Goal: Task Accomplishment & Management: Manage account settings

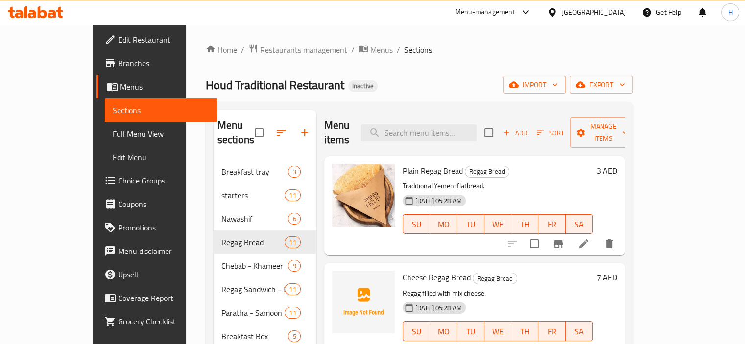
scroll to position [1, 0]
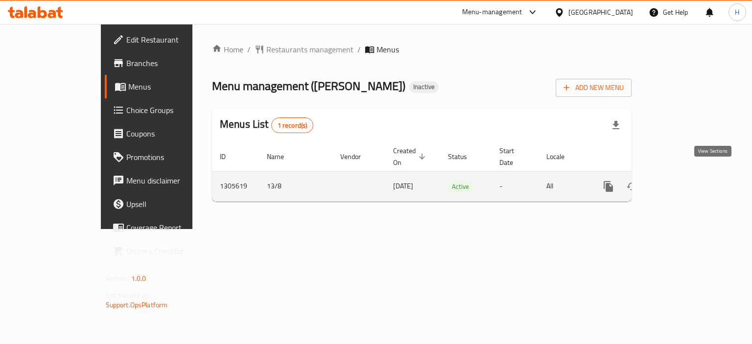
click at [691, 180] on link "enhanced table" at bounding box center [679, 187] width 24 height 24
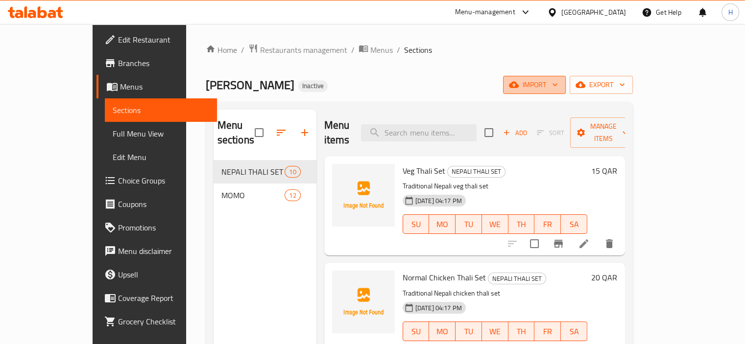
click at [558, 89] on span "import" at bounding box center [534, 85] width 47 height 12
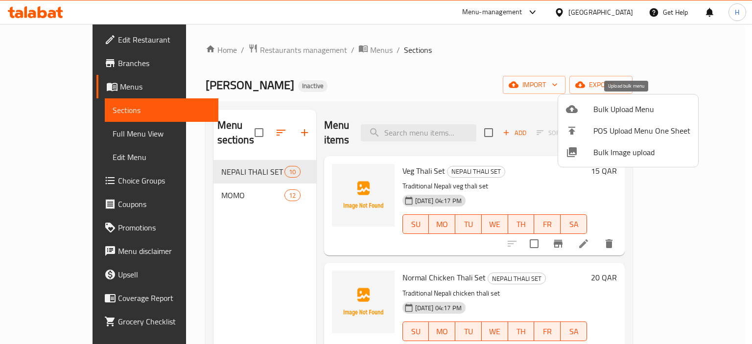
click at [623, 106] on span "Bulk Upload Menu" at bounding box center [642, 109] width 97 height 12
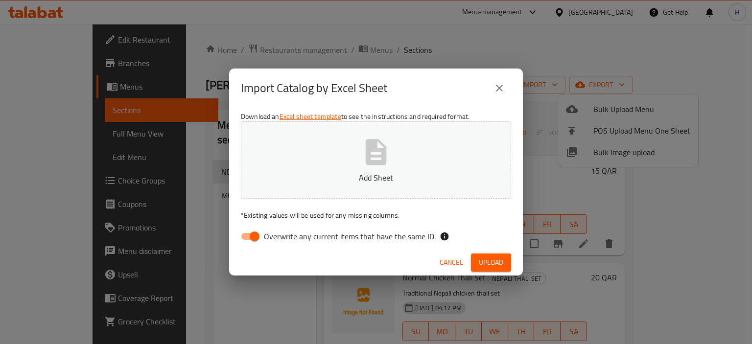
click at [450, 264] on span "Cancel" at bounding box center [452, 263] width 24 height 12
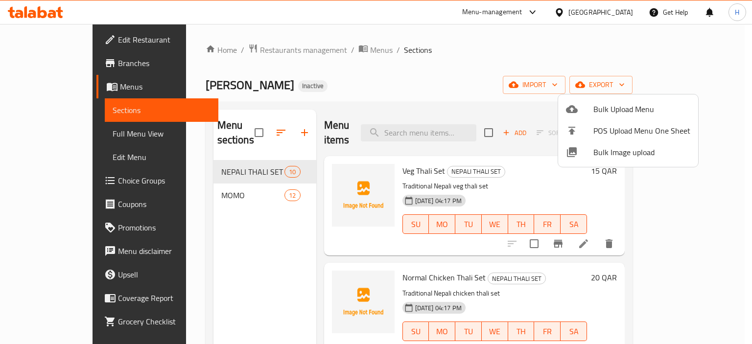
click at [697, 91] on div at bounding box center [376, 172] width 752 height 344
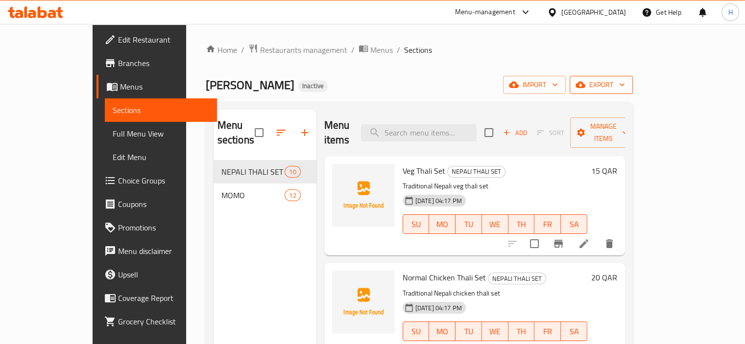
click at [625, 86] on span "export" at bounding box center [601, 85] width 48 height 12
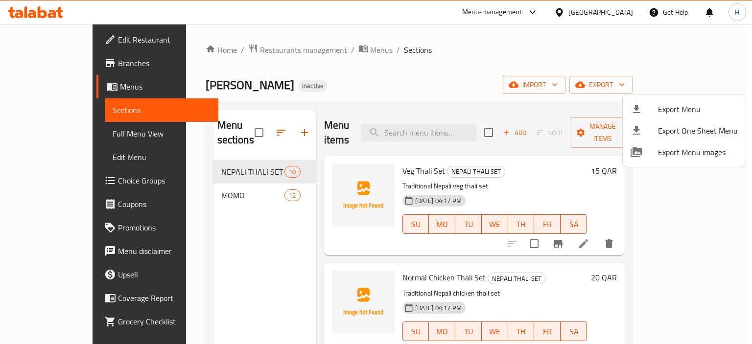
click at [692, 97] on ul "Export Menu Export One Sheet Menu Export Menu images" at bounding box center [684, 131] width 123 height 72
click at [690, 104] on span "Export Menu" at bounding box center [698, 109] width 80 height 12
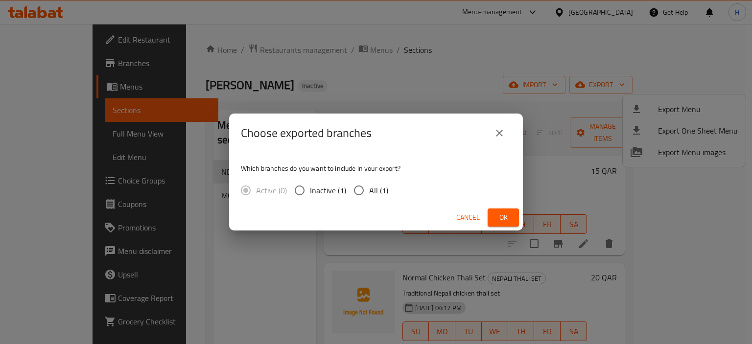
click at [359, 188] on input "All (1)" at bounding box center [359, 190] width 21 height 21
radio input "true"
click at [497, 215] on span "Ok" at bounding box center [504, 218] width 16 height 12
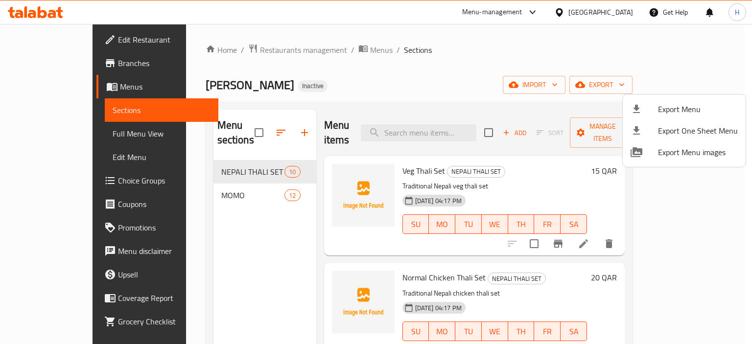
click at [238, 129] on div at bounding box center [376, 172] width 752 height 344
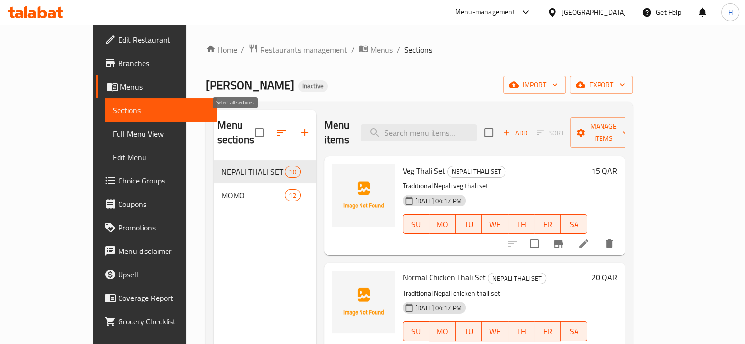
click at [249, 125] on input "checkbox" at bounding box center [259, 132] width 21 height 21
checkbox input "true"
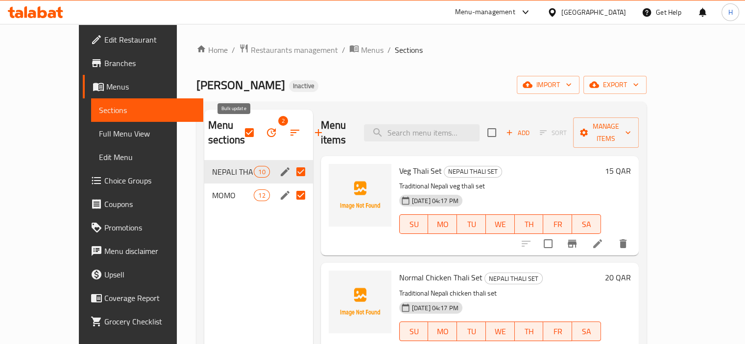
click at [267, 131] on icon "button" at bounding box center [271, 132] width 9 height 9
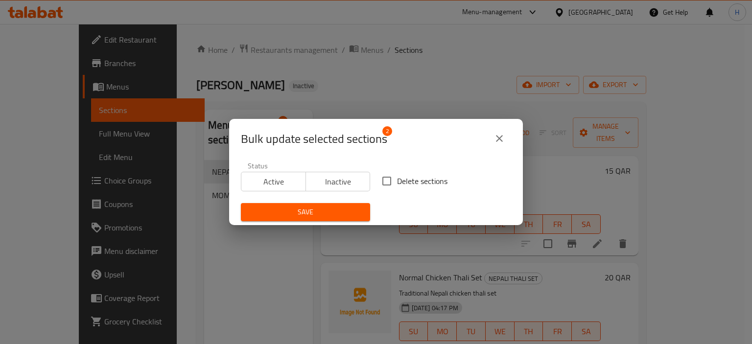
click at [399, 176] on span "Delete sections" at bounding box center [422, 181] width 50 height 12
click at [397, 176] on input "Delete sections" at bounding box center [387, 181] width 21 height 21
checkbox input "true"
click at [355, 202] on div "Save" at bounding box center [305, 212] width 141 height 30
click at [354, 207] on span "Save" at bounding box center [306, 212] width 114 height 12
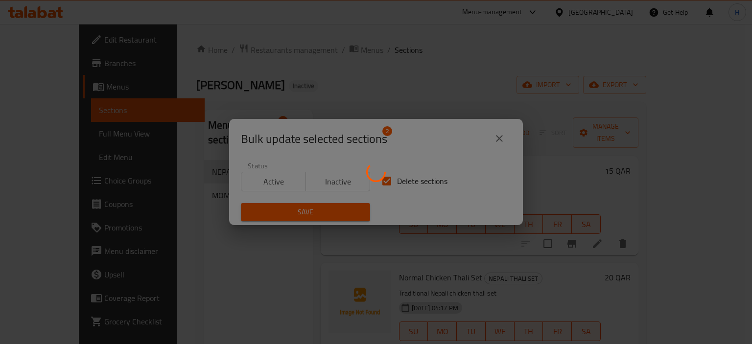
checkbox input "false"
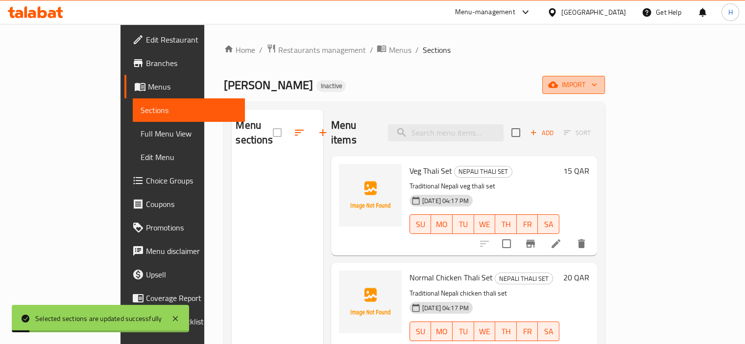
click at [597, 86] on span "import" at bounding box center [573, 85] width 47 height 12
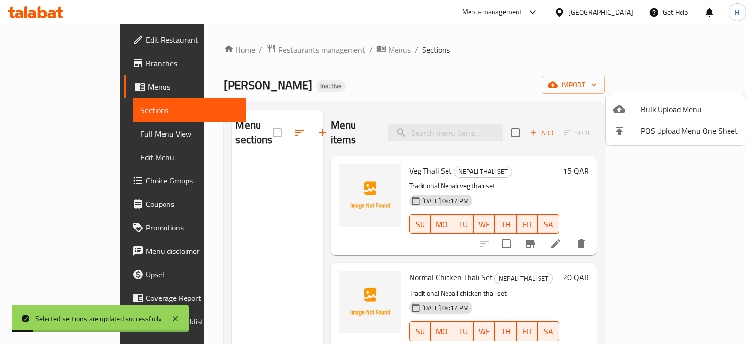
click at [678, 105] on span "Bulk Upload Menu" at bounding box center [689, 109] width 97 height 12
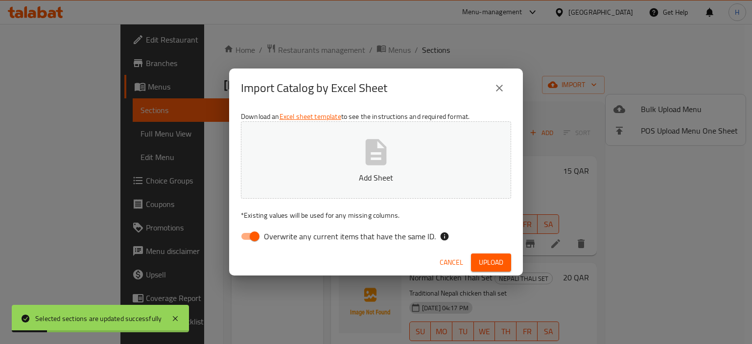
click at [258, 229] on input "Overwrite any current items that have the same ID." at bounding box center [255, 236] width 56 height 19
checkbox input "false"
click at [330, 174] on p "Add Sheet" at bounding box center [376, 178] width 240 height 12
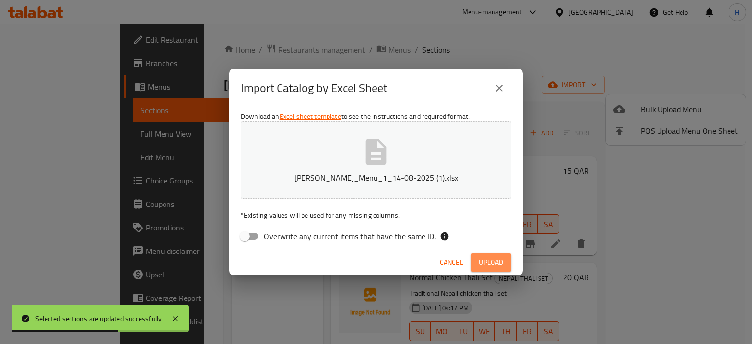
click at [488, 258] on span "Upload" at bounding box center [491, 263] width 24 height 12
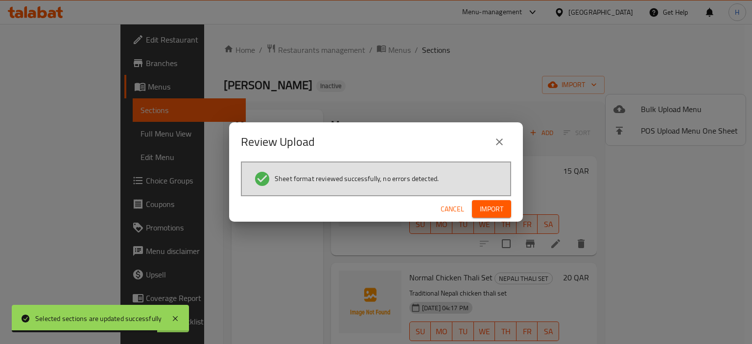
click at [489, 211] on span "Import" at bounding box center [492, 209] width 24 height 12
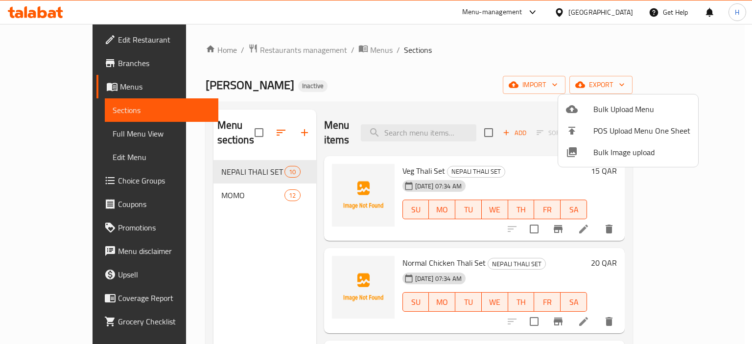
click at [476, 68] on div at bounding box center [376, 172] width 752 height 344
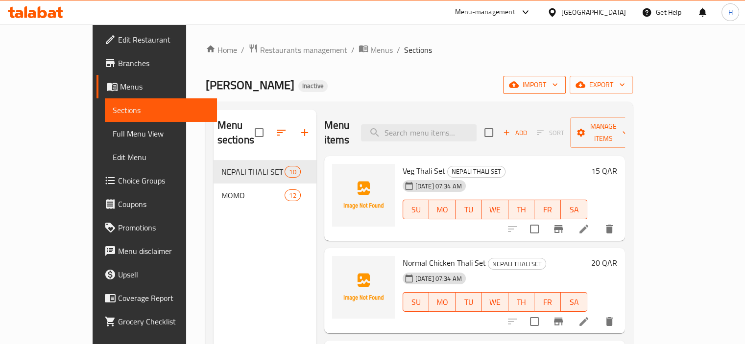
click at [558, 87] on span "import" at bounding box center [534, 85] width 47 height 12
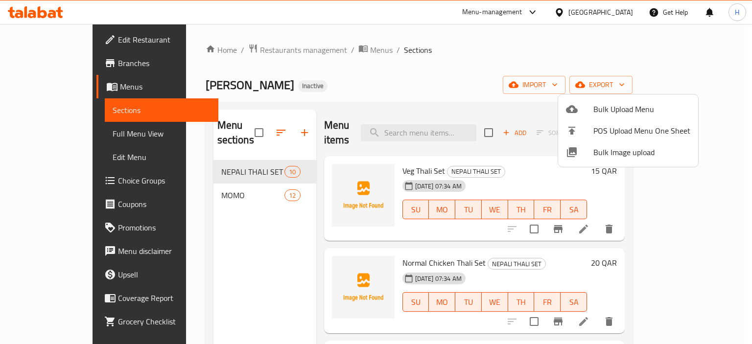
click at [621, 156] on span "Bulk Image upload" at bounding box center [642, 152] width 97 height 12
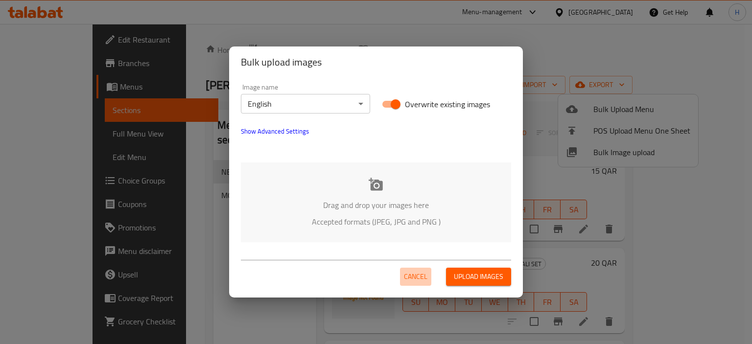
click at [424, 282] on span "Cancel" at bounding box center [416, 277] width 24 height 12
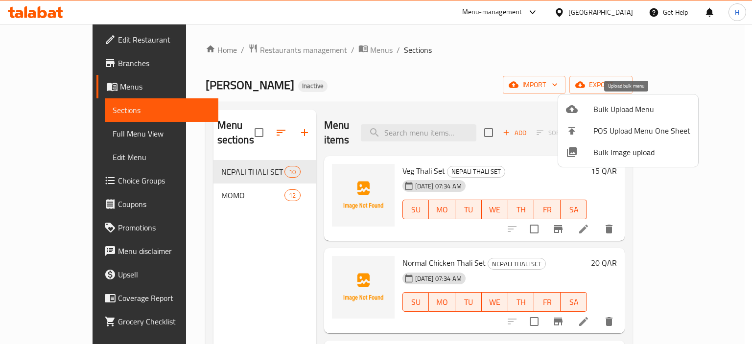
click at [629, 105] on span "Bulk Upload Menu" at bounding box center [642, 109] width 97 height 12
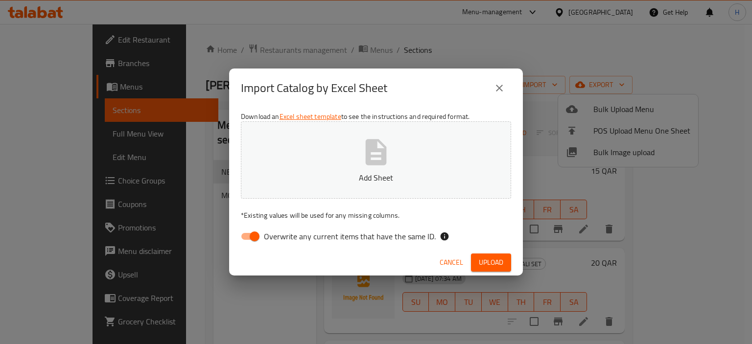
click at [260, 239] on input "Overwrite any current items that have the same ID." at bounding box center [255, 236] width 56 height 19
checkbox input "false"
click at [355, 156] on button "Add Sheet" at bounding box center [376, 159] width 270 height 77
click at [482, 257] on span "Upload" at bounding box center [491, 263] width 24 height 12
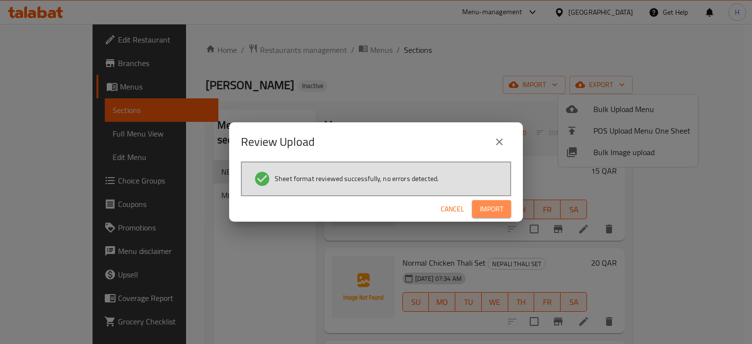
click at [485, 207] on span "Import" at bounding box center [492, 209] width 24 height 12
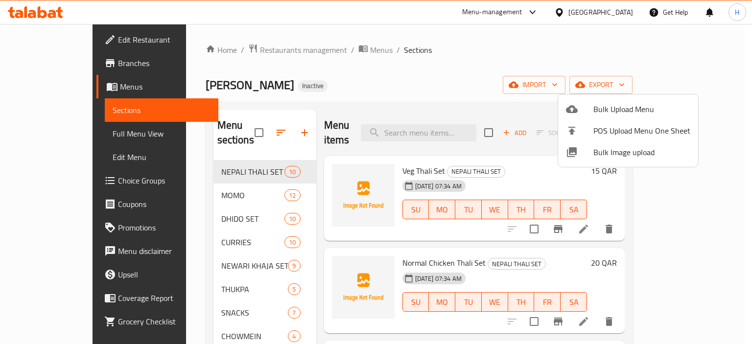
click at [365, 111] on div at bounding box center [376, 172] width 752 height 344
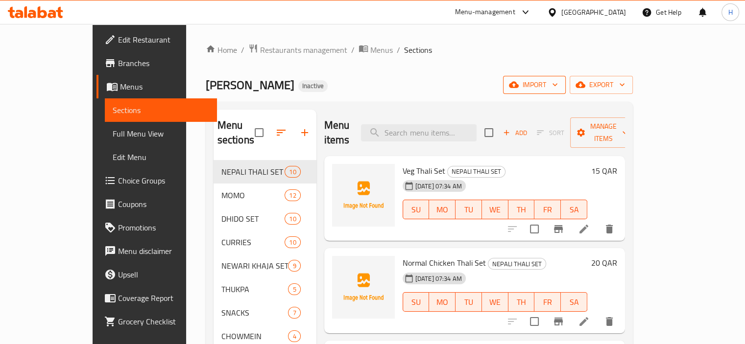
click at [558, 83] on span "import" at bounding box center [534, 85] width 47 height 12
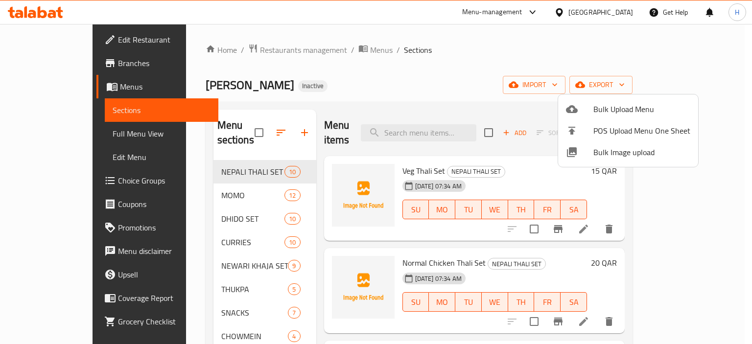
click at [607, 160] on li "Bulk Image upload" at bounding box center [628, 153] width 140 height 22
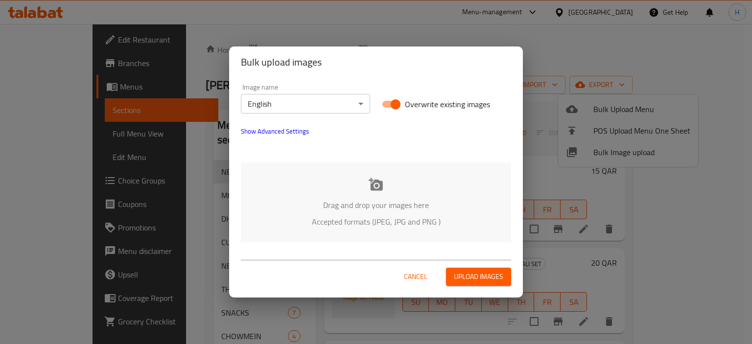
click at [345, 220] on p "Accepted formats (JPEG, JPG and PNG )" at bounding box center [376, 222] width 241 height 12
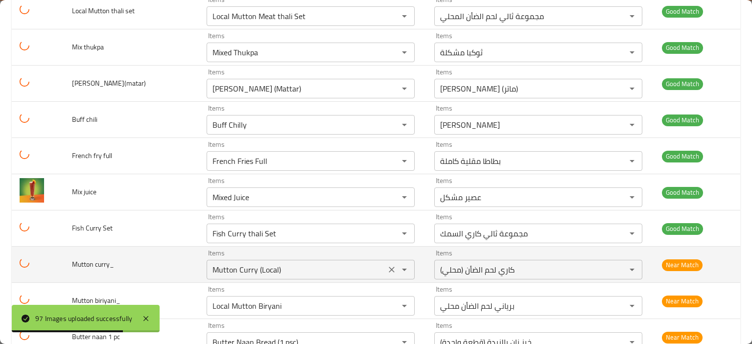
scroll to position [2791, 0]
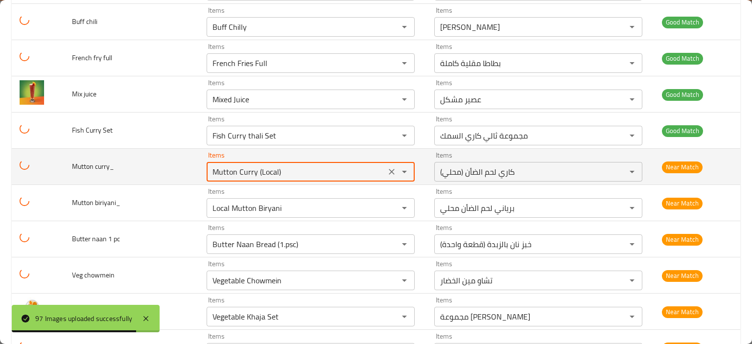
drag, startPoint x: 252, startPoint y: 166, endPoint x: 169, endPoint y: 172, distance: 83.0
click at [170, 170] on tr "Mutton curry_ Items Mutton Curry (Local) Items Items كاري لحم الضأن (محلي) Item…" at bounding box center [376, 167] width 729 height 36
click at [166, 175] on td "Mutton curry_" at bounding box center [131, 167] width 135 height 36
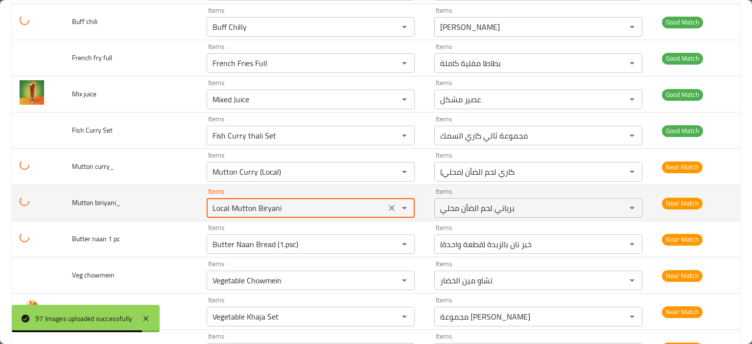
drag, startPoint x: 230, startPoint y: 203, endPoint x: 296, endPoint y: 202, distance: 66.6
click at [296, 202] on biriyani_ "Local Mutton Biryani" at bounding box center [296, 208] width 173 height 14
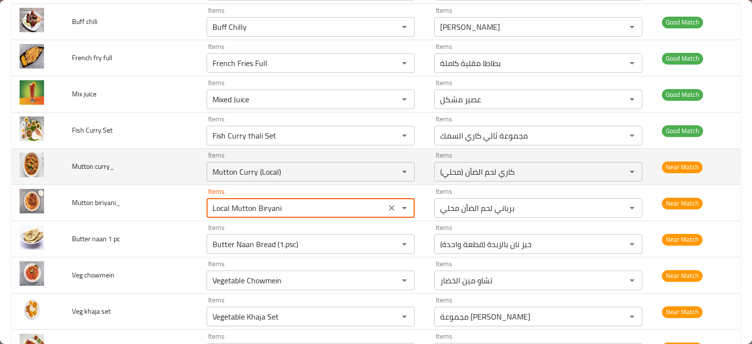
scroll to position [2840, 0]
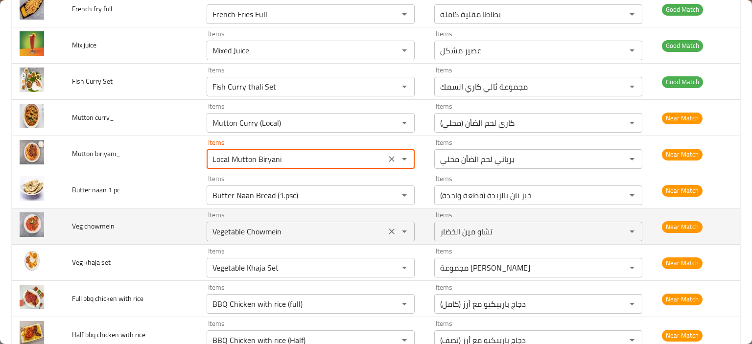
click at [271, 227] on chowmein "Vegetable Chowmein" at bounding box center [296, 232] width 173 height 14
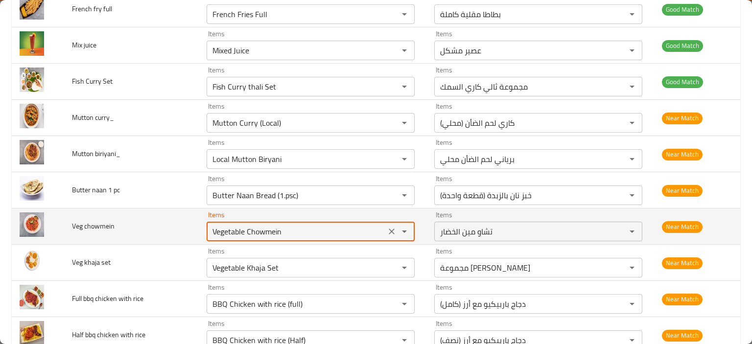
click at [271, 227] on chowmein "Vegetable Chowmein" at bounding box center [296, 232] width 173 height 14
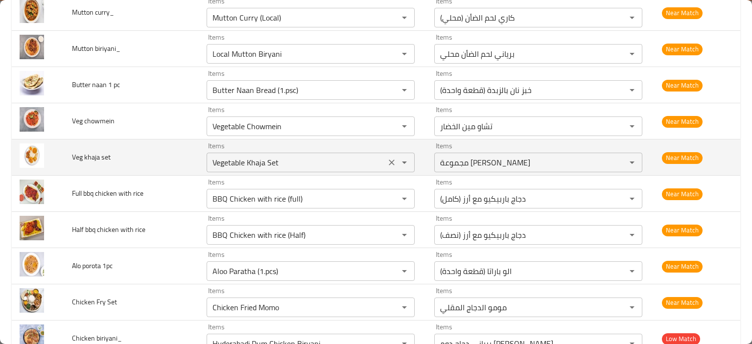
scroll to position [2987, 0]
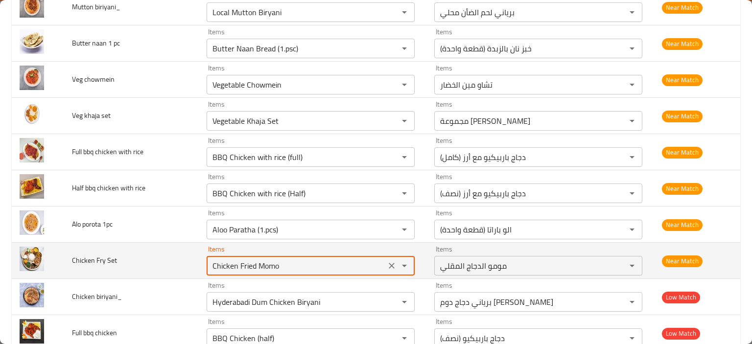
drag, startPoint x: 239, startPoint y: 258, endPoint x: 298, endPoint y: 260, distance: 58.8
click at [298, 260] on Set "Chicken Fried Momo" at bounding box center [296, 266] width 173 height 14
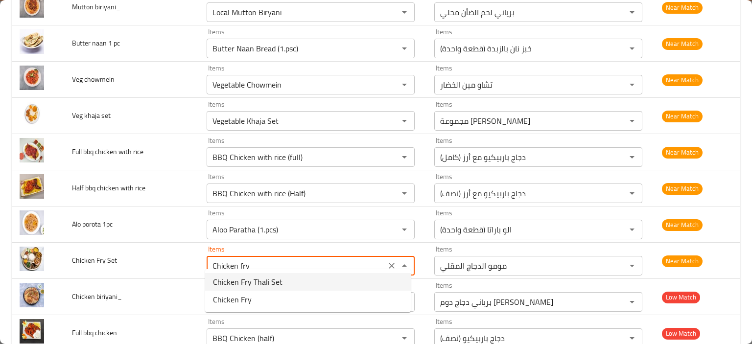
click at [276, 285] on span "Chicken Fry Thali Set" at bounding box center [248, 282] width 70 height 12
type Set "Chicken Fry Thali Set"
type Set-ar "مجموعة ثالي دجاج مقلي"
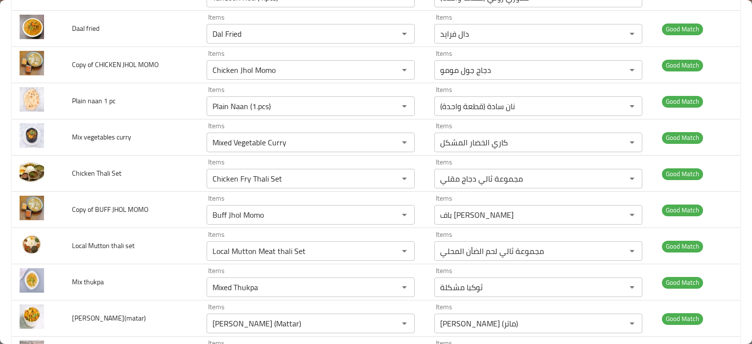
scroll to position [3072, 0]
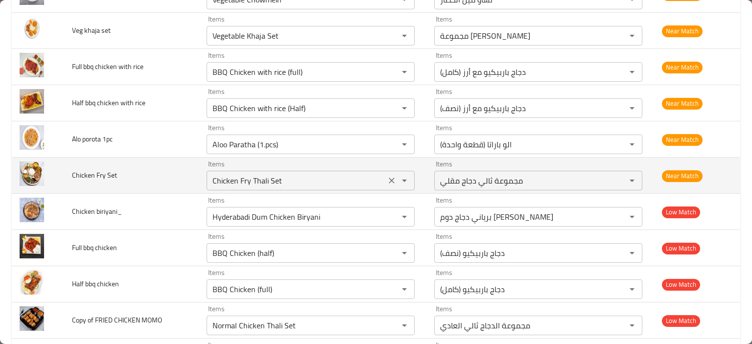
click at [259, 174] on Set "Chicken Fry Thali Set" at bounding box center [296, 181] width 173 height 14
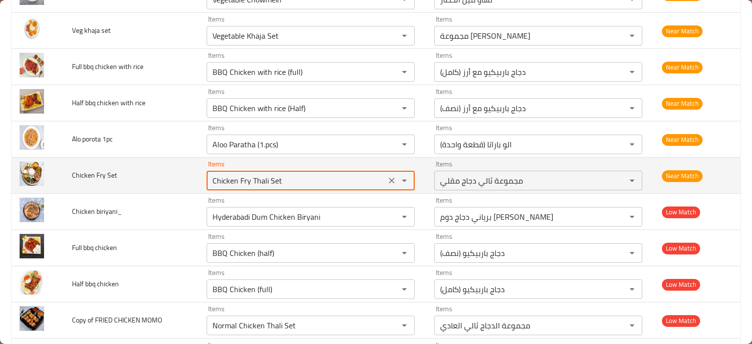
click at [253, 174] on Set "Chicken Fry Thali Set" at bounding box center [296, 181] width 173 height 14
drag, startPoint x: 250, startPoint y: 171, endPoint x: 299, endPoint y: 170, distance: 49.0
click at [299, 174] on Set "Chicken Fry Thali Set" at bounding box center [296, 181] width 173 height 14
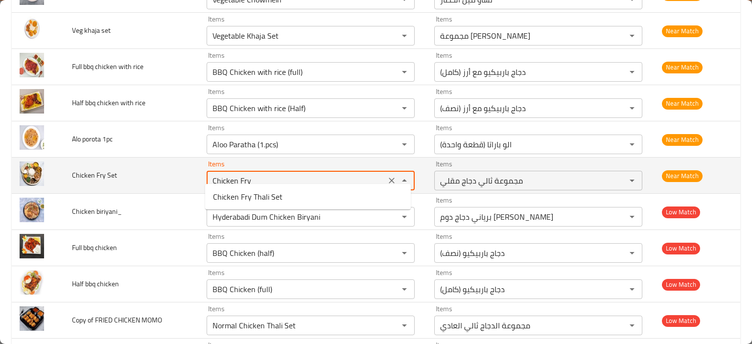
type Set "Chicken Fry"
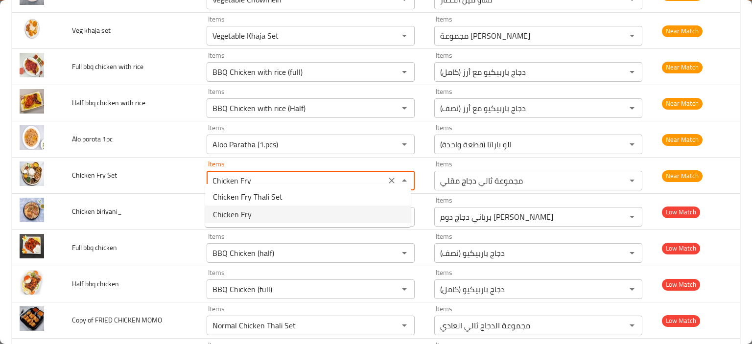
click at [270, 215] on Set-option-1 "Chicken Fry" at bounding box center [308, 215] width 206 height 18
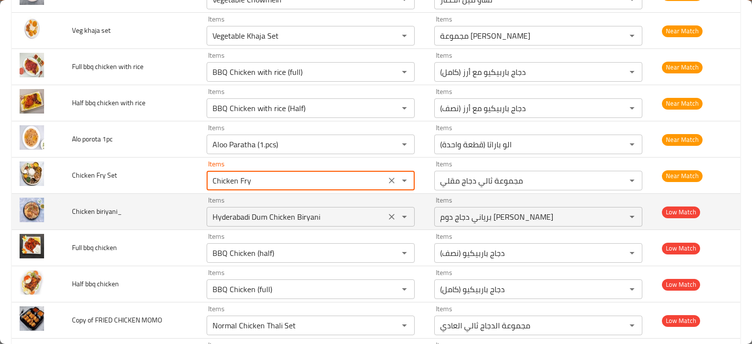
type Set-ar "دجاج فراي"
type Set "Chicken Fry"
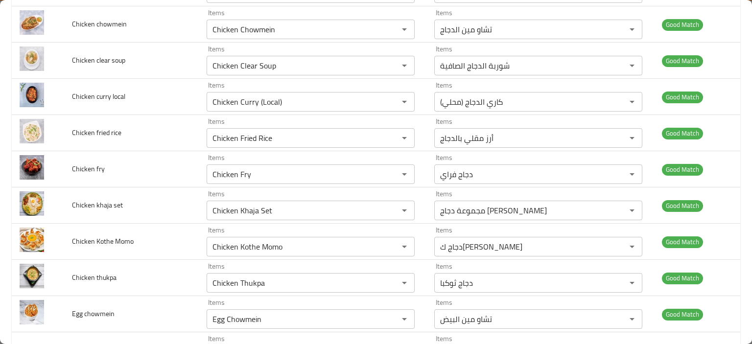
scroll to position [3068, 0]
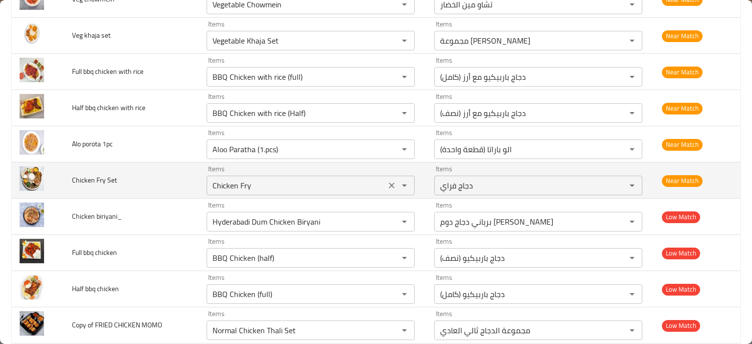
click at [389, 181] on icon "Clear" at bounding box center [392, 186] width 10 height 10
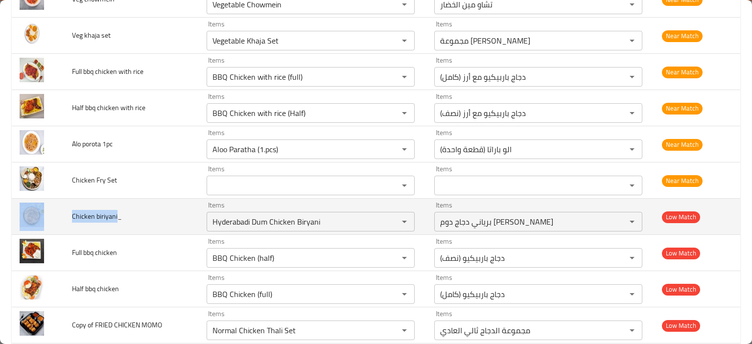
drag, startPoint x: 116, startPoint y: 209, endPoint x: 60, endPoint y: 211, distance: 55.4
click at [60, 211] on tr "Chicken biriyani_ Items Hyderabadi Dum Chicken Biryani Items Items برياني دجاج …" at bounding box center [376, 217] width 729 height 36
copy tr "Chicken biriyani"
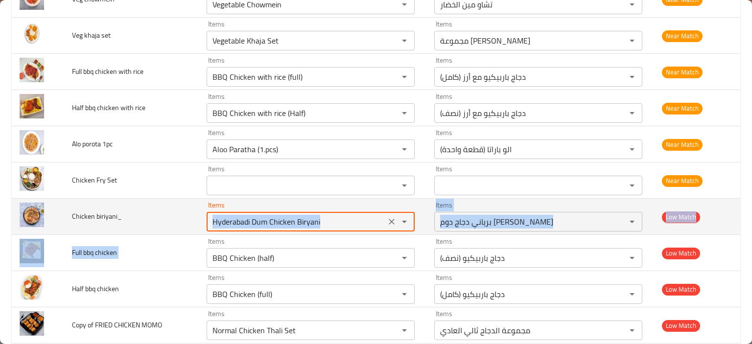
click at [219, 217] on biriyani_ "Hyderabadi Dum Chicken Biryani" at bounding box center [296, 222] width 173 height 14
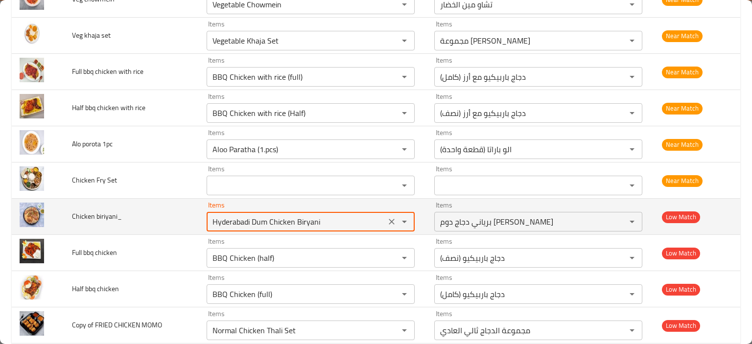
paste biriyani_ "Chicken biri"
click at [224, 215] on biriyani_ "Chicken biriyani" at bounding box center [296, 222] width 173 height 14
drag, startPoint x: 245, startPoint y: 214, endPoint x: 280, endPoint y: 215, distance: 34.8
click at [280, 215] on biriyani_ "Chicken biriyani" at bounding box center [296, 222] width 173 height 14
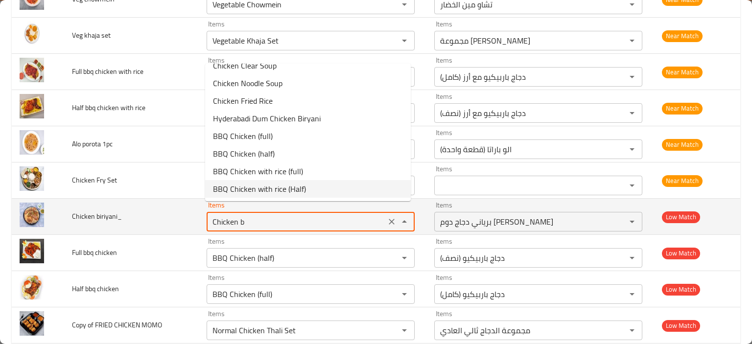
scroll to position [0, 0]
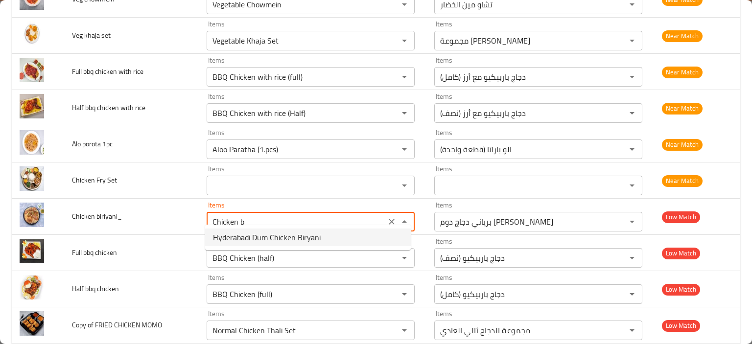
click at [273, 240] on span "Hyderabadi Dum Chicken Biryani" at bounding box center [267, 238] width 108 height 12
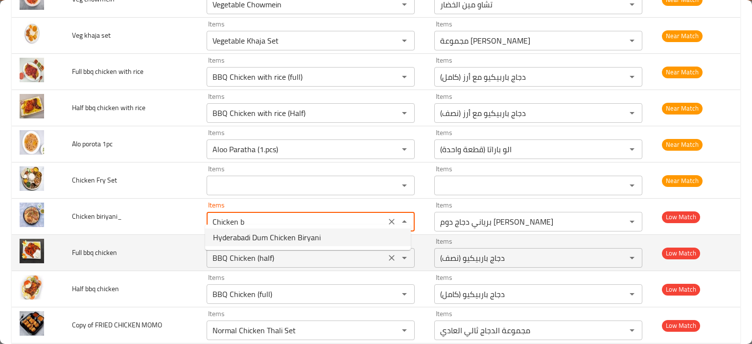
type biriyani_ "Hyderabadi Dum Chicken Biryani"
click at [260, 251] on chicken "BBQ Chicken (half)" at bounding box center [296, 258] width 173 height 14
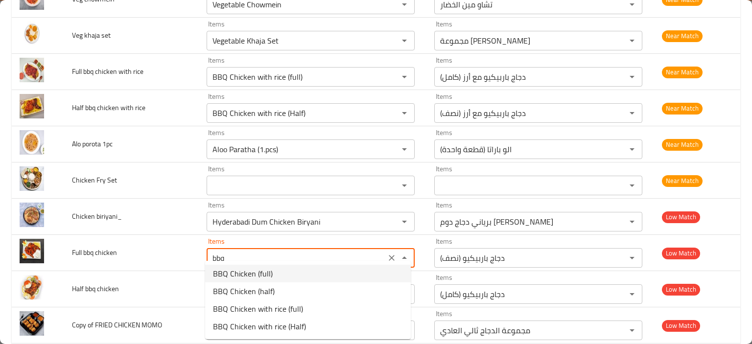
click at [277, 280] on chicken-option-0 "BBQ Chicken (full)" at bounding box center [308, 274] width 206 height 18
type chicken "BBQ Chicken (full)"
type chicken-ar "دجاج باربيكيو (كامل)"
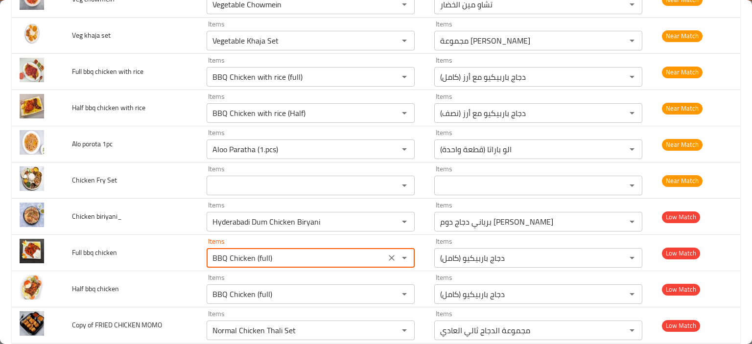
type chicken "BBQ Chicken (full)"
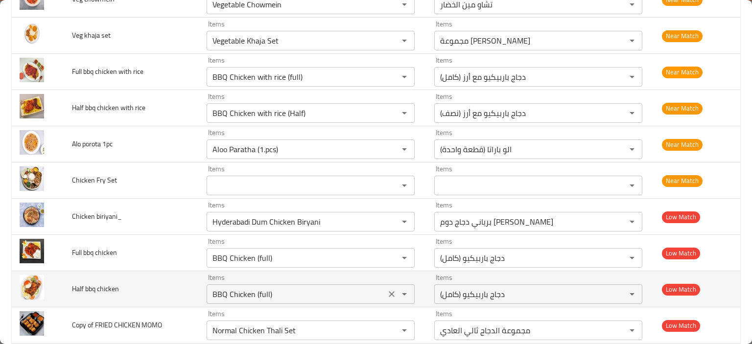
click at [240, 287] on chicken "BBQ Chicken (full)" at bounding box center [296, 294] width 173 height 14
click at [252, 287] on chicken "BBQ Chicken (full)" at bounding box center [296, 294] width 173 height 14
drag, startPoint x: 252, startPoint y: 285, endPoint x: 277, endPoint y: 286, distance: 24.5
click at [277, 287] on chicken "BBQ Chicken (full)" at bounding box center [296, 294] width 173 height 14
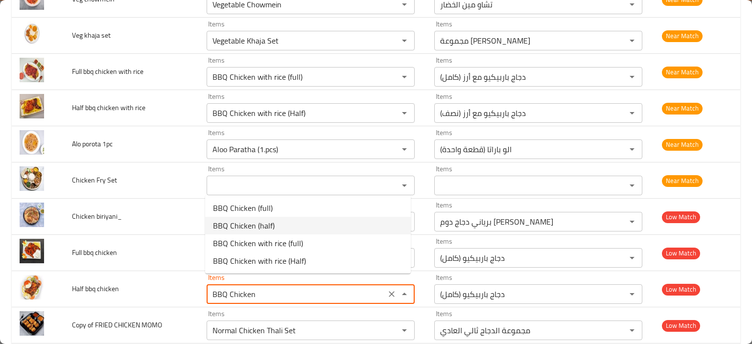
click at [277, 228] on chicken-option-1 "BBQ Chicken (half)" at bounding box center [308, 226] width 206 height 18
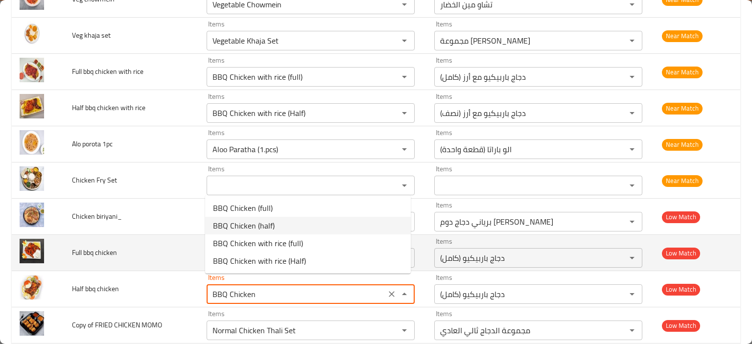
type chicken "BBQ Chicken (half)"
type chicken-ar "دجاج باربيكيو (نصف)"
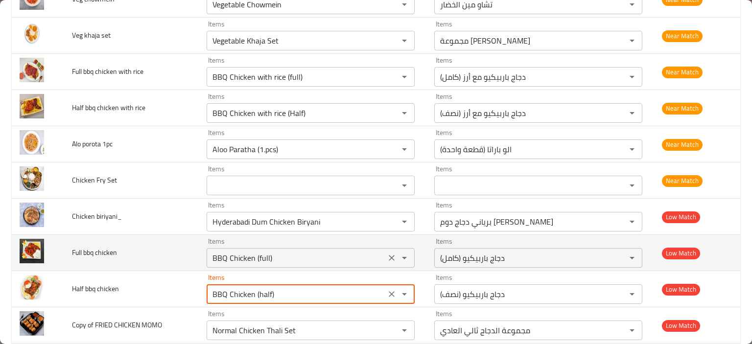
type chicken "BBQ Chicken (half)"
click at [389, 255] on icon "Clear" at bounding box center [392, 258] width 6 height 6
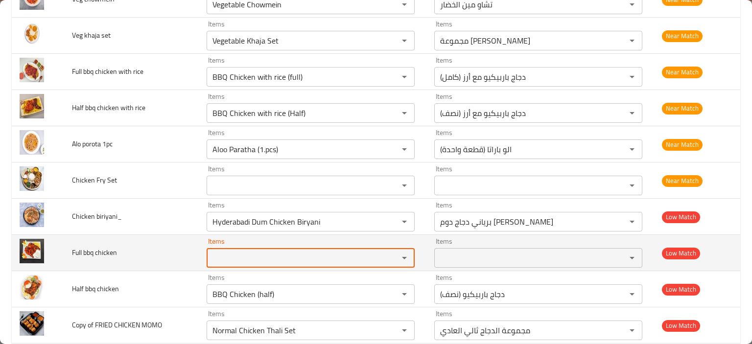
click at [96, 246] on span "Full bbq chicken" at bounding box center [94, 252] width 45 height 13
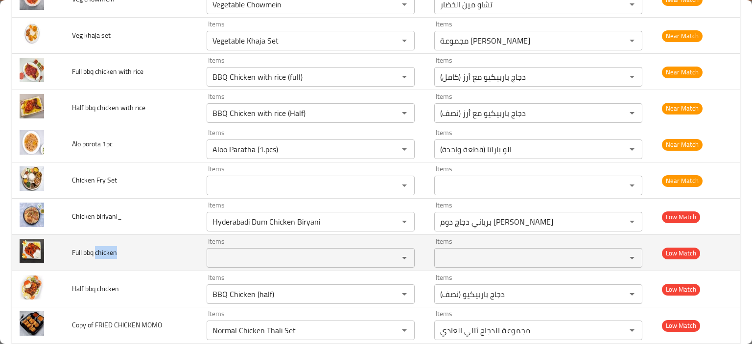
click at [96, 246] on span "Full bbq chicken" at bounding box center [94, 252] width 45 height 13
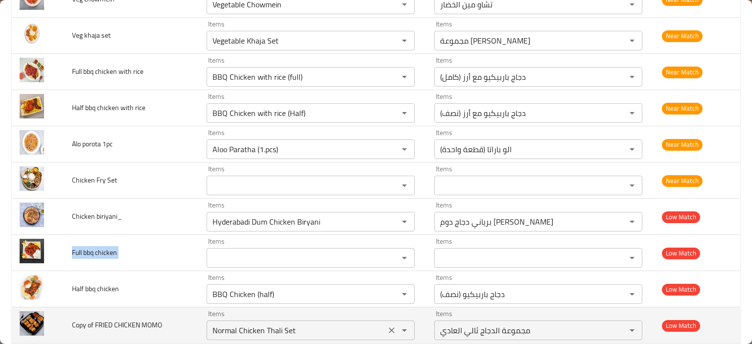
copy span "Full bbq chicken"
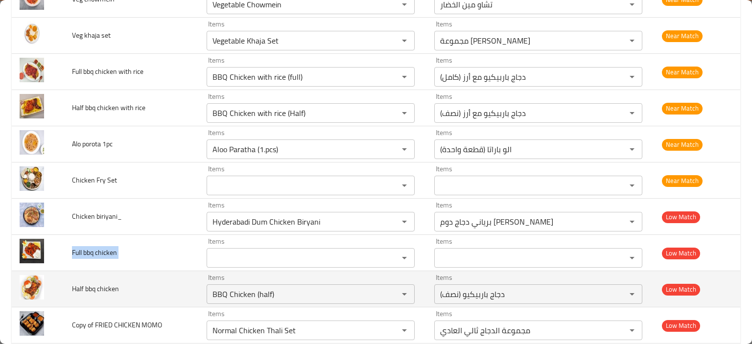
click at [99, 283] on span "Half bbq chicken" at bounding box center [95, 289] width 47 height 13
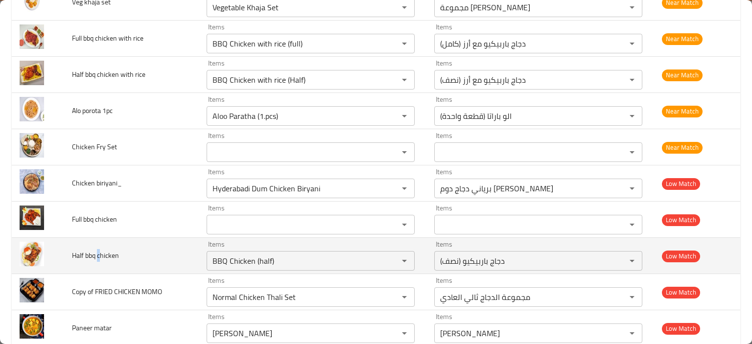
scroll to position [3117, 0]
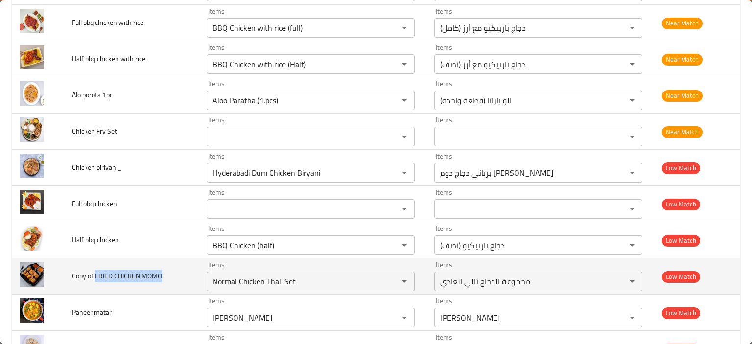
drag, startPoint x: 94, startPoint y: 268, endPoint x: 168, endPoint y: 267, distance: 74.0
click at [168, 267] on td "Copy of FRIED CHICKEN MOMO" at bounding box center [131, 277] width 135 height 36
copy span "FRIED CHICKEN MOMO"
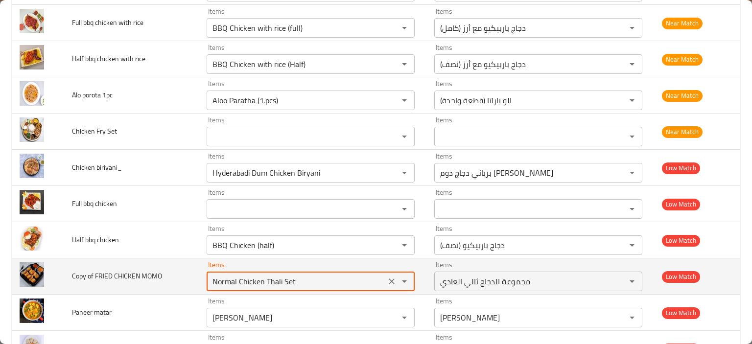
click at [272, 275] on MOMO "Normal Chicken Thali Set" at bounding box center [296, 282] width 173 height 14
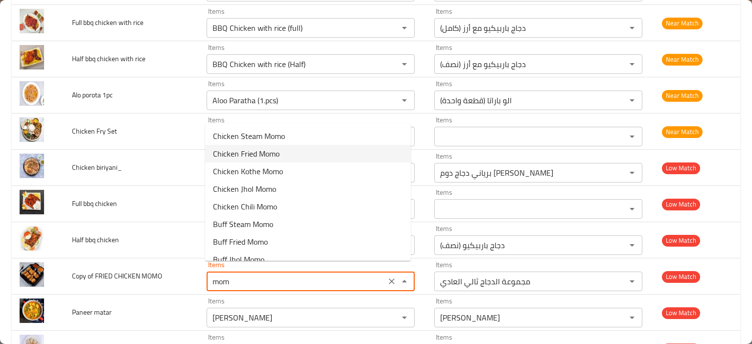
click at [274, 155] on span "Chicken Fried Momo" at bounding box center [246, 154] width 67 height 12
type MOMO "Chicken Fried Momo"
type MOMO-ar "مومو الدجاج المقلي"
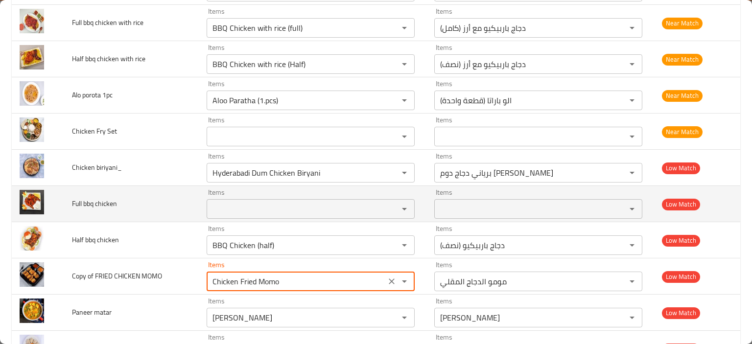
type MOMO "Chicken Fried Momo"
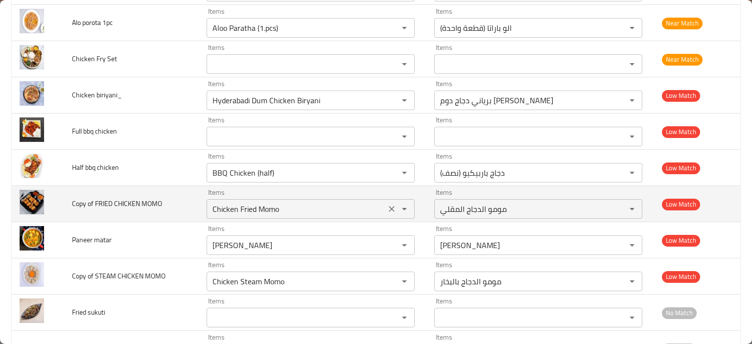
scroll to position [3214, 0]
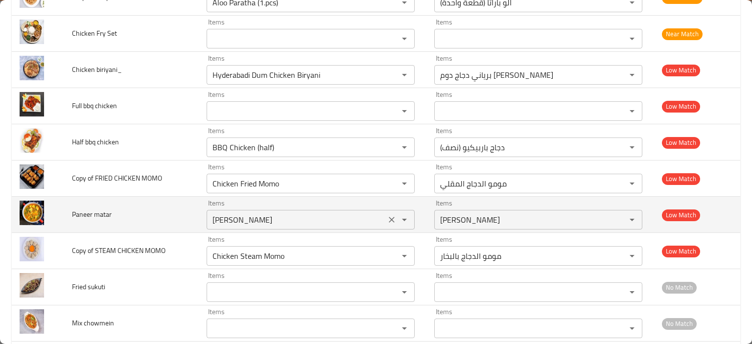
click at [232, 213] on matar "[PERSON_NAME]" at bounding box center [296, 220] width 173 height 14
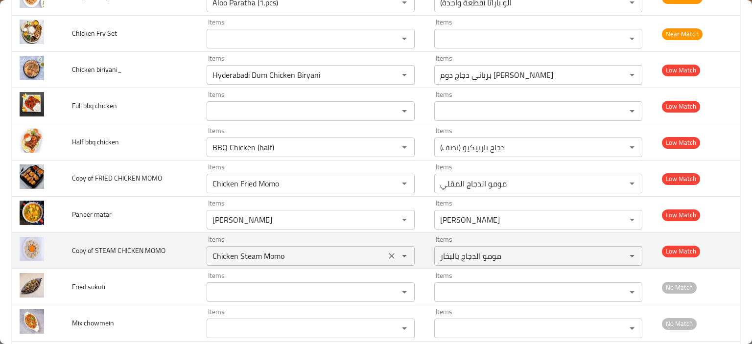
click at [215, 249] on MOMO "Chicken Steam Momo" at bounding box center [296, 256] width 173 height 14
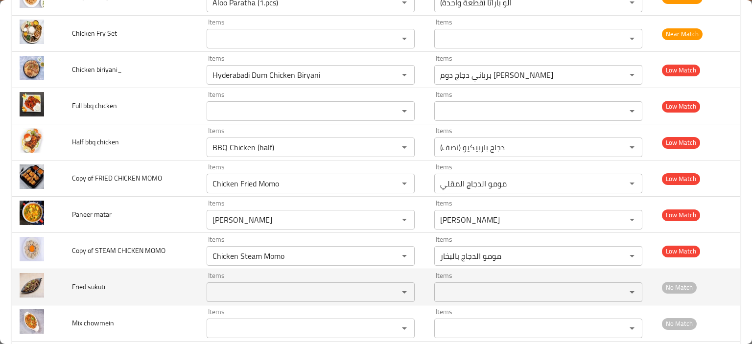
click at [225, 287] on sukuti "Items" at bounding box center [296, 293] width 173 height 14
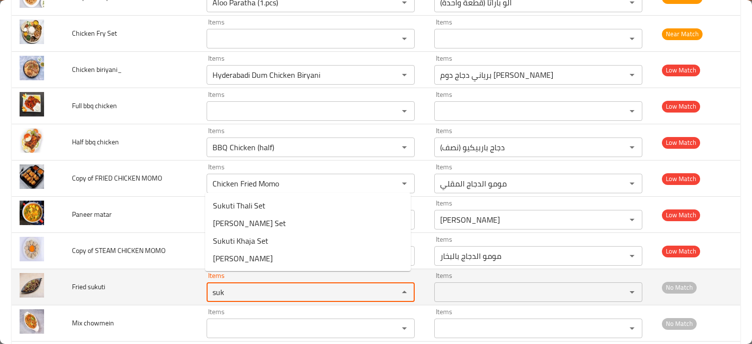
type sukuti "suku"
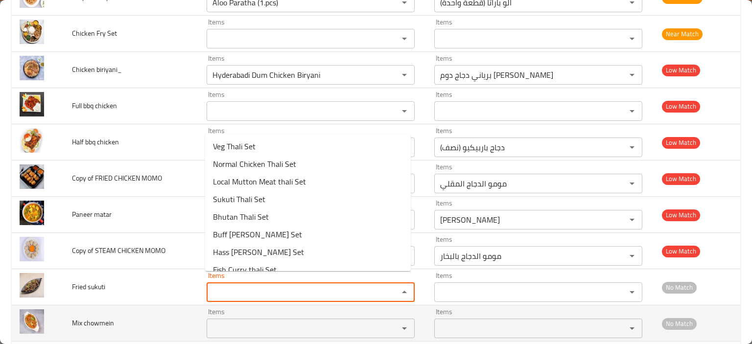
click at [129, 312] on td "Mix chowmein" at bounding box center [131, 324] width 135 height 36
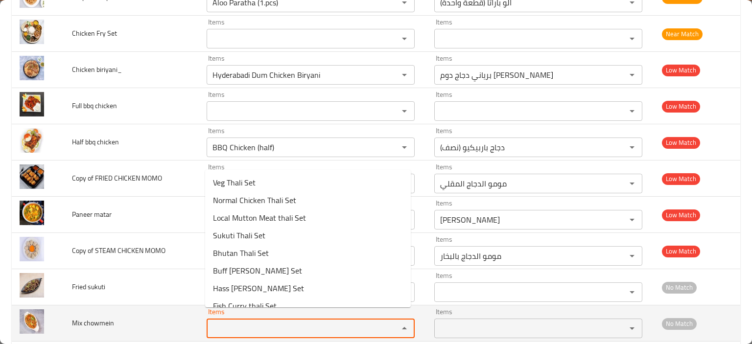
click at [211, 322] on chowmein "Items" at bounding box center [296, 329] width 173 height 14
type chowmein "mix"
type chowmein "chow"
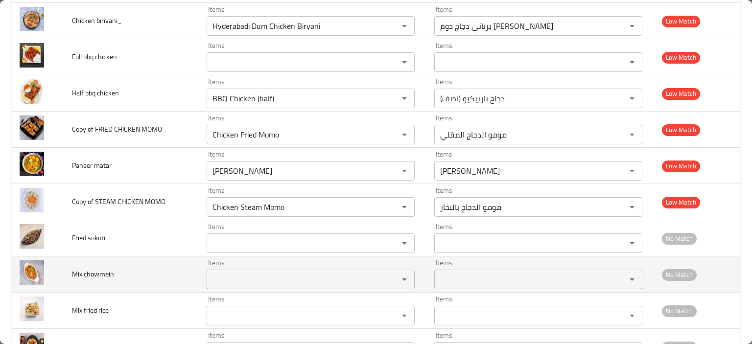
click at [141, 262] on td "Mix chowmein" at bounding box center [131, 275] width 135 height 36
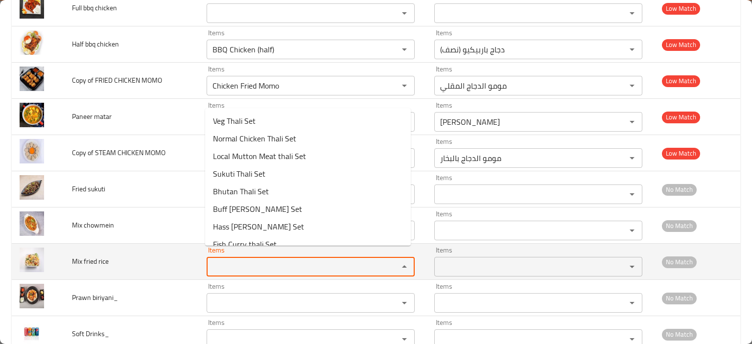
click at [243, 260] on rice "Items" at bounding box center [296, 267] width 173 height 14
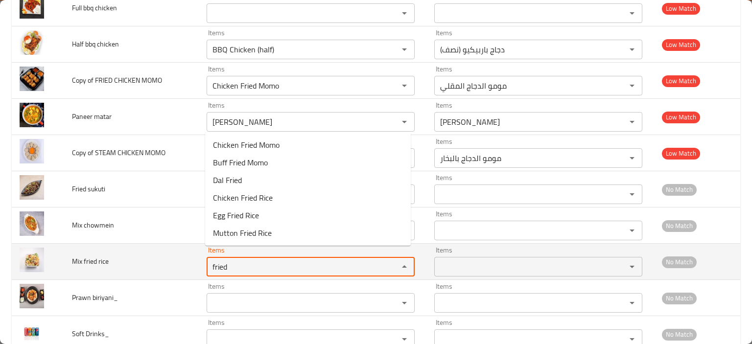
type rice "fried"
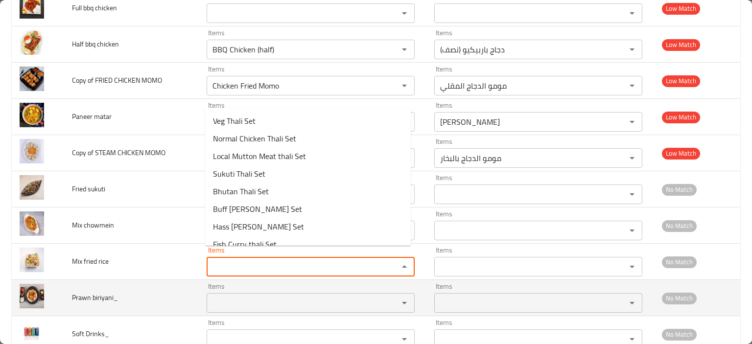
click at [226, 296] on biriyani_ "Items" at bounding box center [296, 303] width 173 height 14
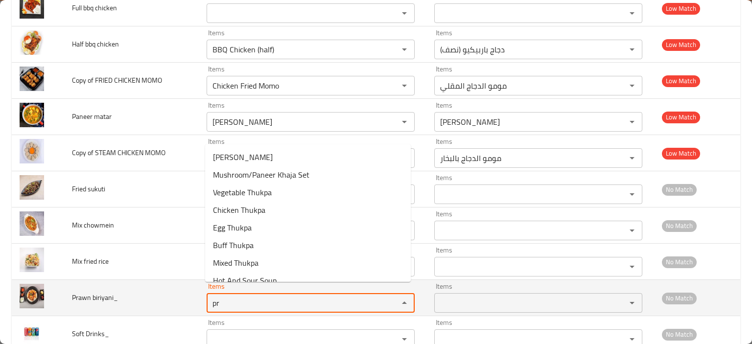
type biriyani_ "pra"
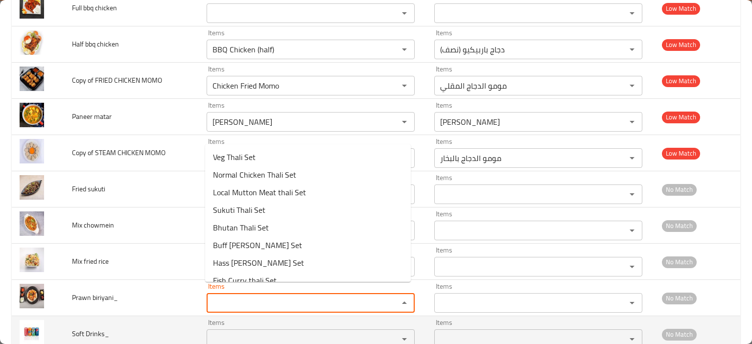
click at [129, 316] on td "Soft Drinks_" at bounding box center [131, 334] width 135 height 36
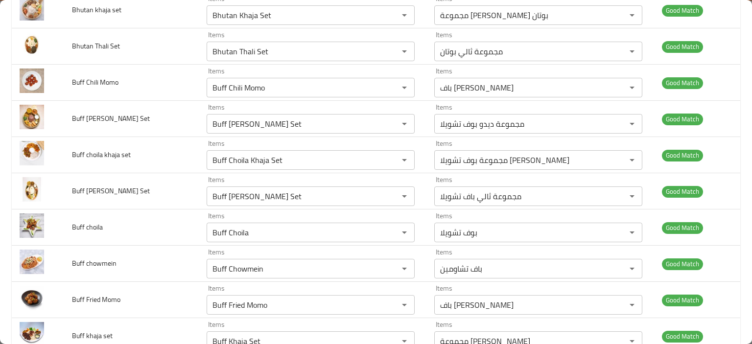
scroll to position [0, 0]
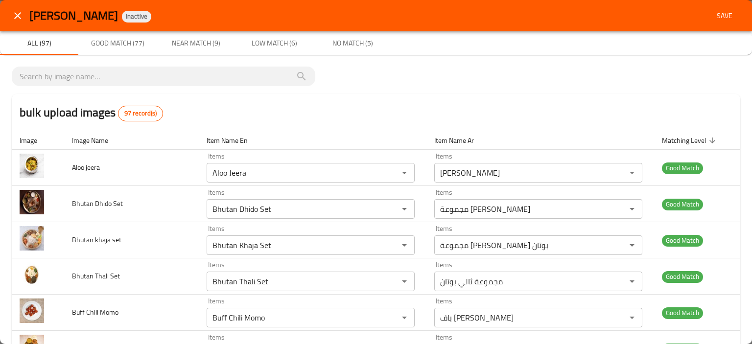
click at [721, 16] on span "Save" at bounding box center [725, 16] width 24 height 12
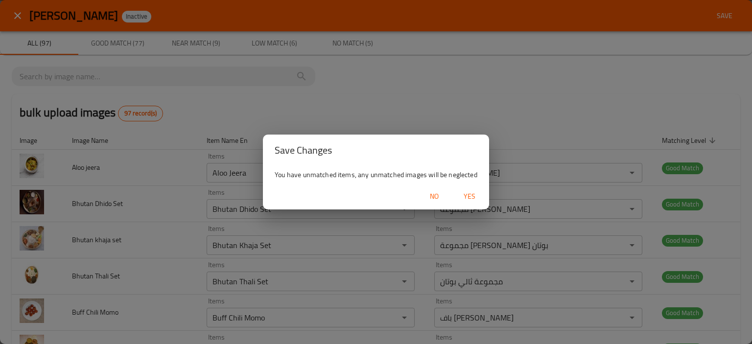
click at [473, 196] on span "Yes" at bounding box center [470, 196] width 24 height 12
